Goal: Check status: Check status

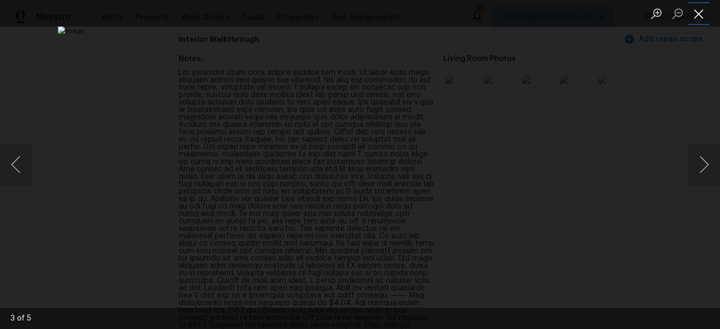
click at [691, 15] on button "Close lightbox" at bounding box center [698, 13] width 21 height 19
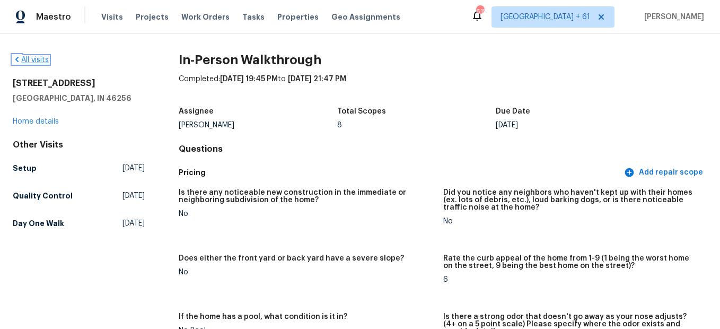
click at [36, 59] on link "All visits" at bounding box center [31, 59] width 36 height 7
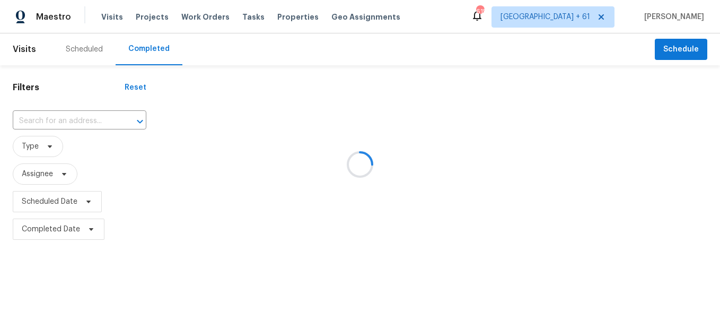
click at [77, 120] on div at bounding box center [360, 164] width 720 height 329
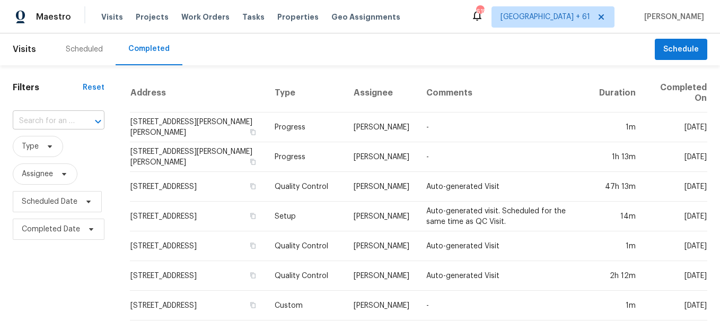
click at [89, 122] on div at bounding box center [91, 121] width 28 height 15
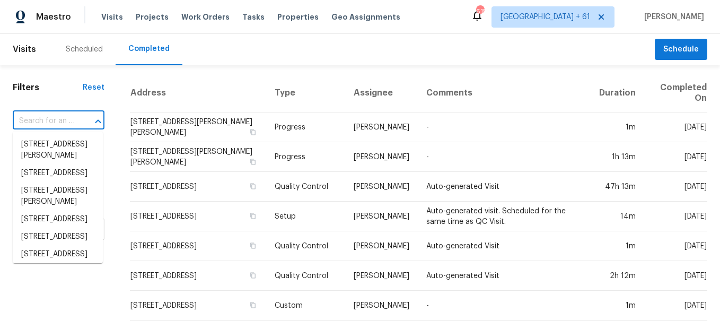
paste input "[STREET_ADDRESS][PERSON_NAME]"
type input "[STREET_ADDRESS][PERSON_NAME]"
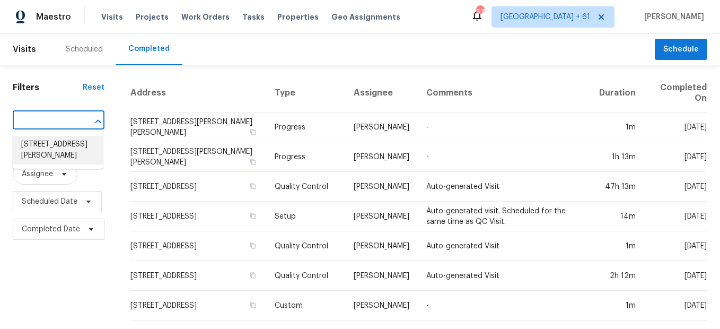
click at [68, 147] on li "[STREET_ADDRESS][PERSON_NAME]" at bounding box center [58, 150] width 90 height 29
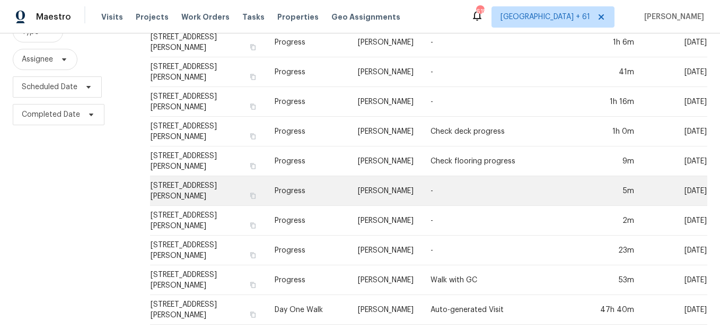
scroll to position [156, 0]
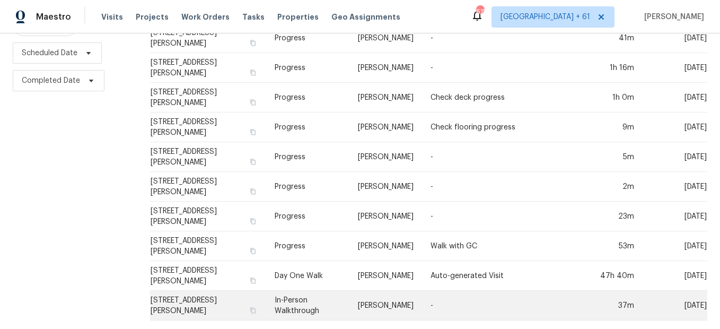
click at [290, 295] on td "In-Person Walkthrough" at bounding box center [307, 306] width 83 height 30
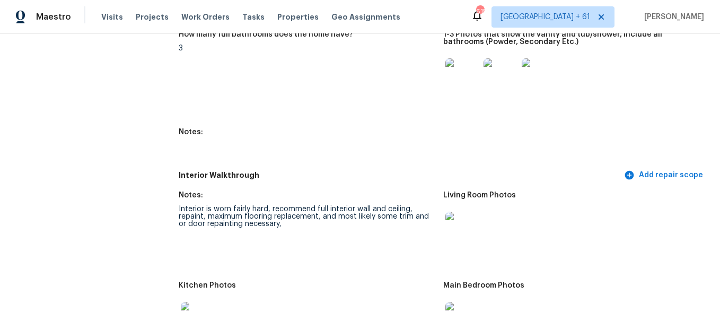
scroll to position [1379, 0]
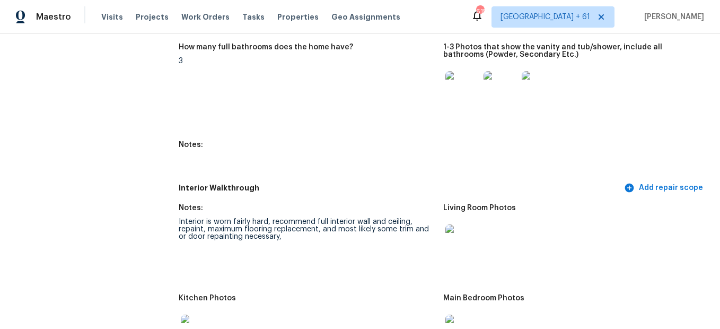
click at [471, 239] on img at bounding box center [463, 241] width 34 height 34
